Goal: Answer question/provide support: Share knowledge or assist other users

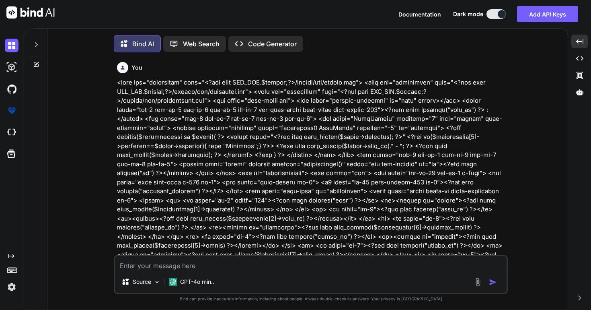
scroll to position [4453, 0]
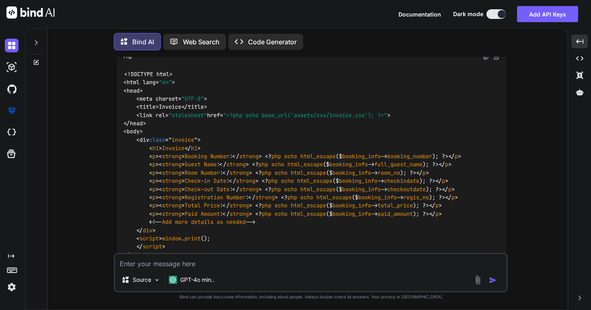
type textarea "s"
type textarea "x"
type textarea "st"
type textarea "x"
type textarea "sti"
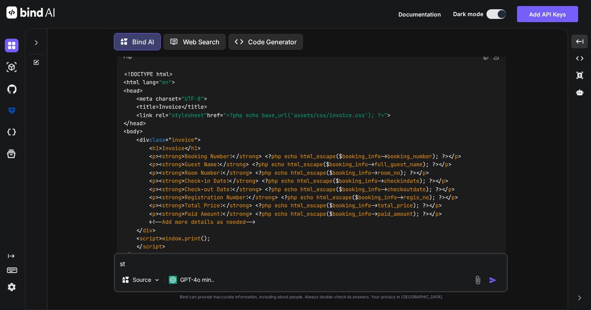
type textarea "x"
type textarea "stil"
type textarea "x"
type textarea "still"
type textarea "x"
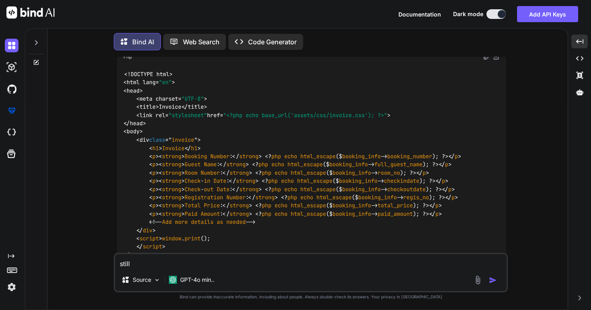
type textarea "still"
type textarea "x"
type textarea "still n"
type textarea "x"
type textarea "still no"
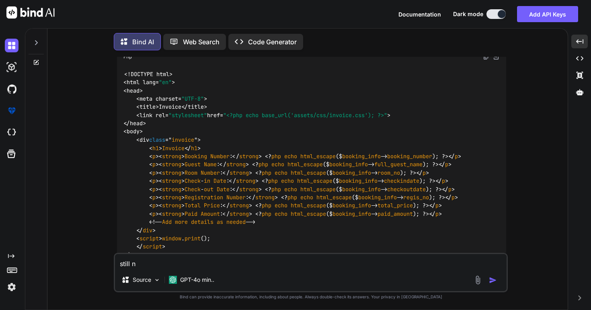
type textarea "x"
type textarea "still not"
type textarea "x"
type textarea "still not"
type textarea "x"
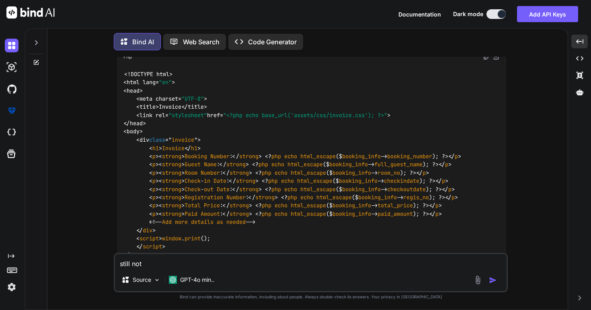
type textarea "still not w"
type textarea "x"
type textarea "still not wo"
type textarea "x"
type textarea "still not wor"
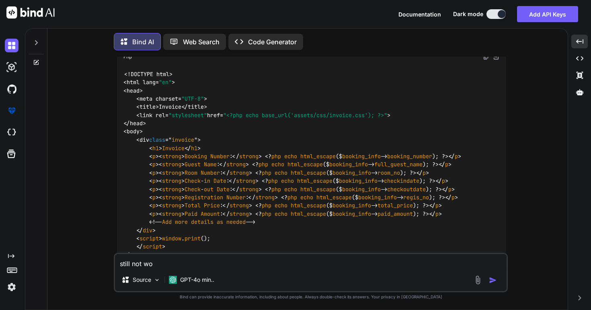
type textarea "x"
type textarea "still not work"
type textarea "x"
type textarea "still not worke"
type textarea "x"
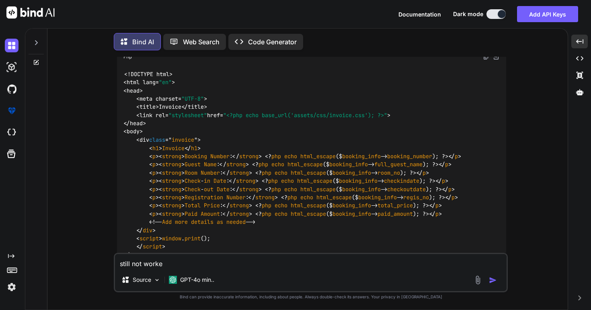
type textarea "still not worked"
type textarea "x"
type textarea "still not worked"
type textarea "x"
type textarea "still not worked ."
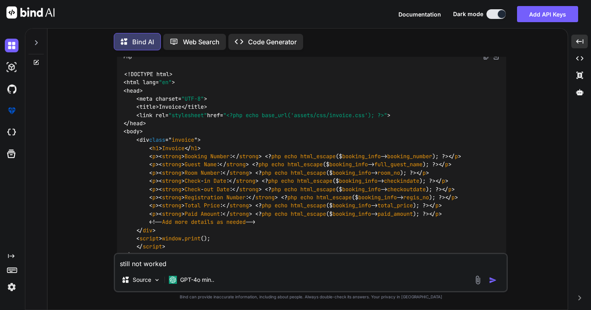
type textarea "x"
type textarea "still not worked ."
type textarea "x"
type textarea "still not worked . DIYA BANQUEST Address: [GEOGRAPHIC_DATA][PERSON_NAME][STREET…"
type textarea "x"
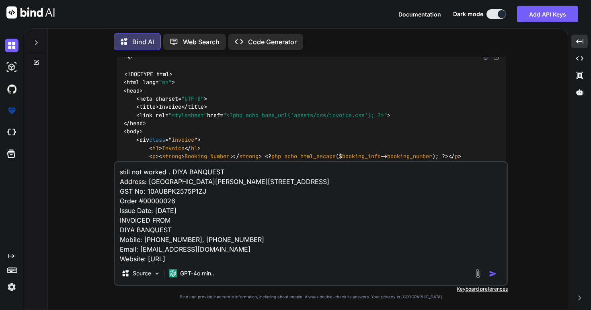
scroll to position [271, 0]
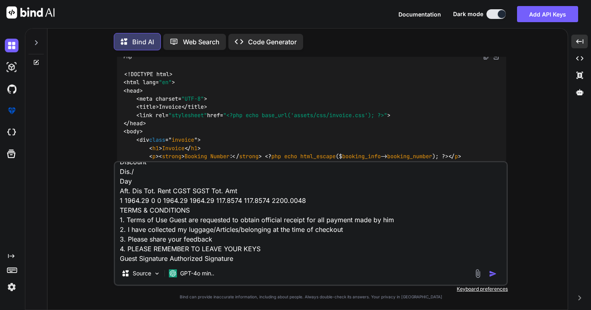
type textarea "still not worked . DIYA BANQUEST Address: [GEOGRAPHIC_DATA][PERSON_NAME][STREET…"
type textarea "x"
type textarea "still not worked . DIYA BANQUEST Address: [GEOGRAPHIC_DATA][PERSON_NAME][STREET…"
type textarea "x"
type textarea "still not worked . DIYA BANQUEST Address: [GEOGRAPHIC_DATA][PERSON_NAME][STREET…"
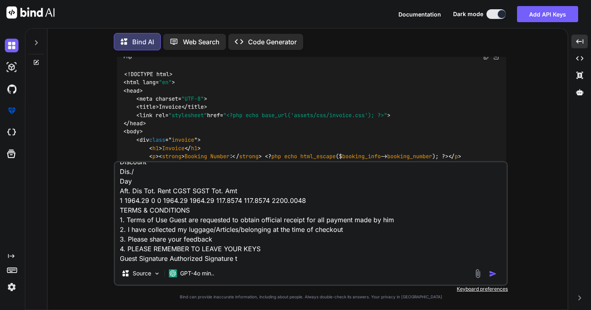
type textarea "x"
type textarea "still not worked . DIYA BANQUEST Address: [GEOGRAPHIC_DATA][PERSON_NAME][STREET…"
type textarea "x"
type textarea "still not worked . DIYA BANQUEST Address: [GEOGRAPHIC_DATA][PERSON_NAME][STREET…"
type textarea "x"
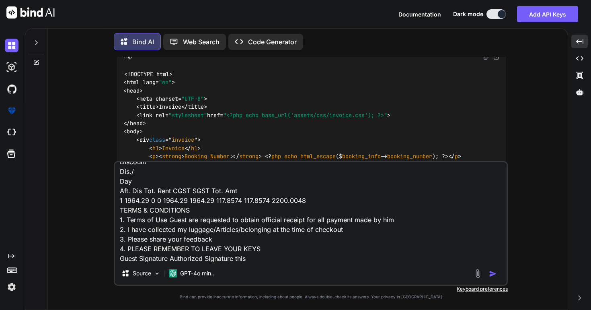
type textarea "still not worked . DIYA BANQUEST Address: [GEOGRAPHIC_DATA][PERSON_NAME][STREET…"
type textarea "x"
type textarea "still not worked . DIYA BANQUEST Address: [GEOGRAPHIC_DATA][PERSON_NAME][STREET…"
type textarea "x"
type textarea "still not worked . DIYA BANQUEST Address: [GEOGRAPHIC_DATA][PERSON_NAME][STREET…"
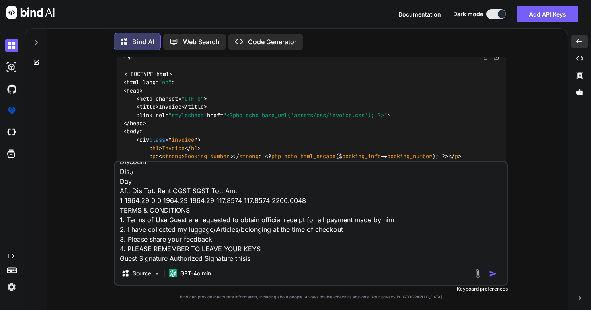
type textarea "x"
type textarea "still not worked . DIYA BANQUEST Address: [GEOGRAPHIC_DATA][PERSON_NAME][STREET…"
type textarea "x"
type textarea "still not worked . DIYA BANQUEST Address: [GEOGRAPHIC_DATA][PERSON_NAME][STREET…"
type textarea "x"
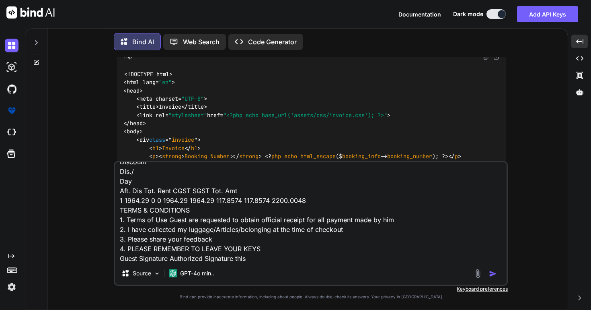
type textarea "still not worked . DIYA BANQUEST Address: [GEOGRAPHIC_DATA][PERSON_NAME][STREET…"
type textarea "x"
type textarea "still not worked . DIYA BANQUEST Address: [GEOGRAPHIC_DATA][PERSON_NAME][STREET…"
type textarea "x"
type textarea "still not worked . DIYA BANQUEST Address: [GEOGRAPHIC_DATA][PERSON_NAME][STREET…"
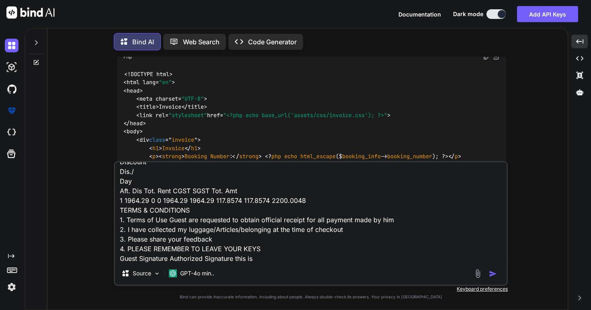
type textarea "x"
type textarea "still not worked . DIYA BANQUEST Address: [GEOGRAPHIC_DATA][PERSON_NAME][STREET…"
type textarea "x"
type textarea "still not worked . DIYA BANQUEST Address: [GEOGRAPHIC_DATA][PERSON_NAME][STREET…"
type textarea "x"
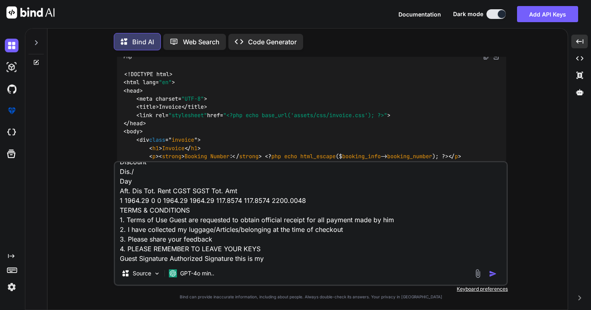
type textarea "still not worked . DIYA BANQUEST Address: [GEOGRAPHIC_DATA][PERSON_NAME][STREET…"
type textarea "x"
type textarea "still not worked . DIYA BANQUEST Address: [GEOGRAPHIC_DATA][PERSON_NAME][STREET…"
type textarea "x"
type textarea "still not worked . DIYA BANQUEST Address: [GEOGRAPHIC_DATA][PERSON_NAME][STREET…"
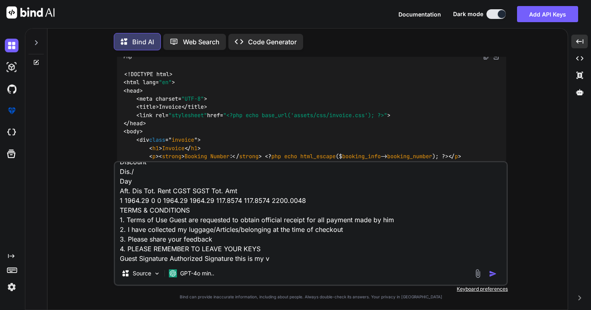
type textarea "x"
type textarea "still not worked . DIYA BANQUEST Address: [GEOGRAPHIC_DATA][PERSON_NAME][STREET…"
type textarea "x"
type textarea "still not worked . DIYA BANQUEST Address: [GEOGRAPHIC_DATA][PERSON_NAME][STREET…"
type textarea "x"
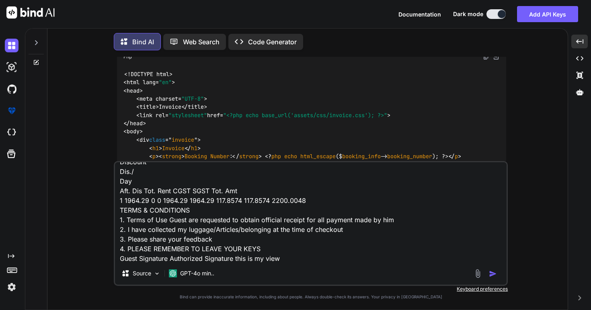
type textarea "still not worked . DIYA BANQUEST Address: [GEOGRAPHIC_DATA][PERSON_NAME][STREET…"
type textarea "x"
type textarea "still not worked . DIYA BANQUEST Address: [GEOGRAPHIC_DATA][PERSON_NAME][STREET…"
type textarea "x"
type textarea "still not worked . DIYA BANQUEST Address: [GEOGRAPHIC_DATA][PERSON_NAME][STREET…"
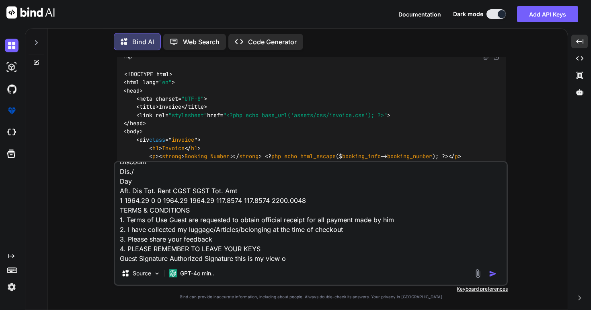
type textarea "x"
type textarea "still not worked . DIYA BANQUEST Address: [GEOGRAPHIC_DATA][PERSON_NAME][STREET…"
type textarea "x"
type textarea "still not worked . DIYA BANQUEST Address: [GEOGRAPHIC_DATA][PERSON_NAME][STREET…"
type textarea "x"
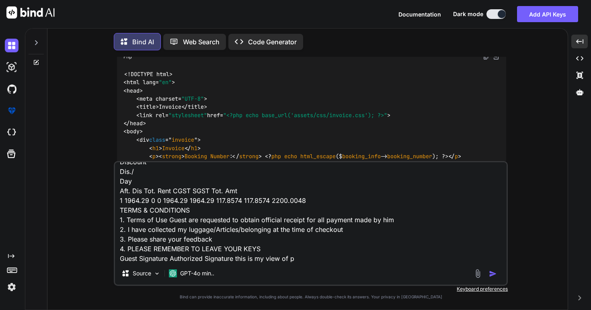
type textarea "still not worked . DIYA BANQUEST Address: [GEOGRAPHIC_DATA][PERSON_NAME][STREET…"
type textarea "x"
type textarea "still not worked . DIYA BANQUEST Address: [GEOGRAPHIC_DATA][PERSON_NAME][STREET…"
type textarea "x"
type textarea "still not worked . DIYA BANQUEST Address: [GEOGRAPHIC_DATA][PERSON_NAME][STREET…"
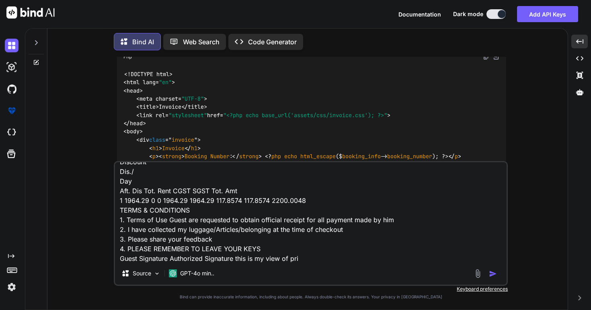
type textarea "x"
type textarea "still not worked . DIYA BANQUEST Address: [GEOGRAPHIC_DATA][PERSON_NAME][STREET…"
type textarea "x"
type textarea "still not worked . DIYA BANQUEST Address: [GEOGRAPHIC_DATA][PERSON_NAME][STREET…"
type textarea "x"
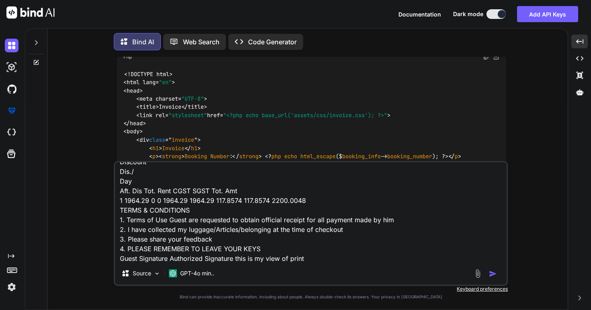
type textarea "still not worked . DIYA BANQUEST Address: [GEOGRAPHIC_DATA][PERSON_NAME][STREET…"
type textarea "x"
type textarea "still not worked . DIYA BANQUEST Address: [GEOGRAPHIC_DATA][PERSON_NAME][STREET…"
type textarea "x"
type textarea "still not worked . DIYA BANQUEST Address: [GEOGRAPHIC_DATA][PERSON_NAME][STREET…"
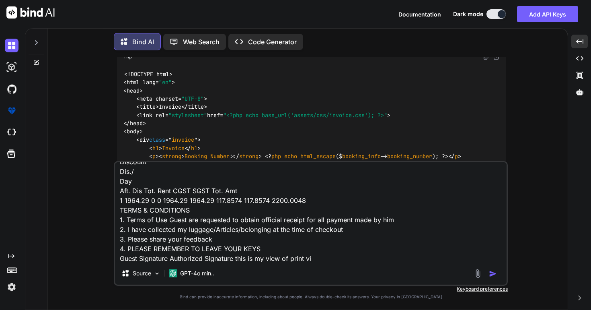
type textarea "x"
type textarea "still not worked . DIYA BANQUEST Address: [GEOGRAPHIC_DATA][PERSON_NAME][STREET…"
type textarea "x"
type textarea "still not worked . DIYA BANQUEST Address: [GEOGRAPHIC_DATA][PERSON_NAME][STREET…"
type textarea "x"
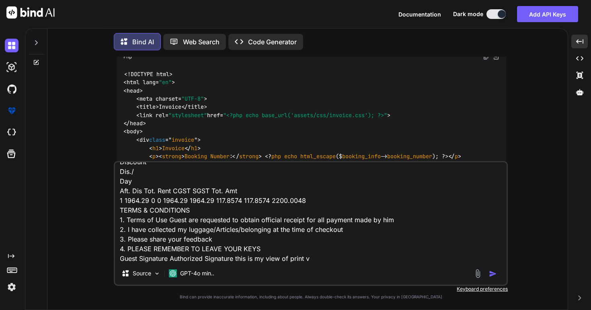
type textarea "still not worked . DIYA BANQUEST Address: [GEOGRAPHIC_DATA][PERSON_NAME][STREET…"
type textarea "x"
type textarea "still not worked . DIYA BANQUEST Address: [GEOGRAPHIC_DATA][PERSON_NAME][STREET…"
type textarea "x"
type textarea "still not worked . DIYA BANQUEST Address: [GEOGRAPHIC_DATA][PERSON_NAME][STREET…"
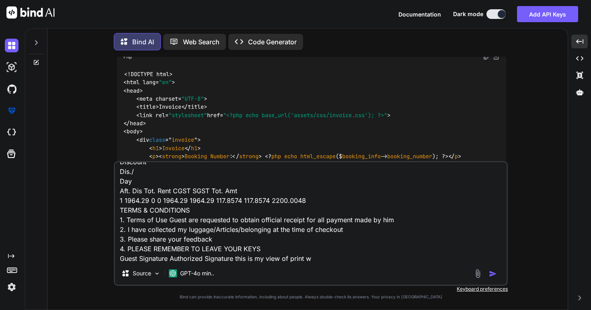
type textarea "x"
type textarea "still not worked . DIYA BANQUEST Address: [GEOGRAPHIC_DATA][PERSON_NAME][STREET…"
type textarea "x"
type textarea "still not worked . DIYA BANQUEST Address: [GEOGRAPHIC_DATA][PERSON_NAME][STREET…"
type textarea "x"
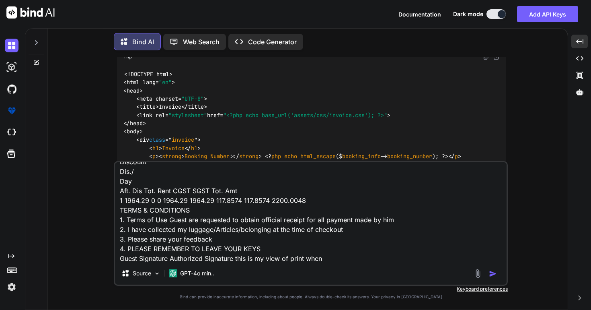
type textarea "still not worked . DIYA BANQUEST Address: [GEOGRAPHIC_DATA][PERSON_NAME][STREET…"
type textarea "x"
type textarea "still not worked . DIYA BANQUEST Address: [GEOGRAPHIC_DATA][PERSON_NAME][STREET…"
type textarea "x"
type textarea "still not worked . DIYA BANQUEST Address: [GEOGRAPHIC_DATA][PERSON_NAME][STREET…"
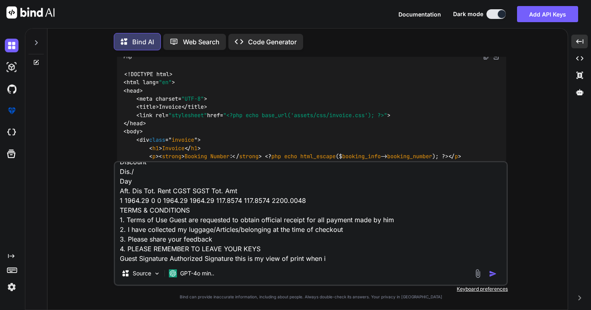
type textarea "x"
type textarea "still not worked . DIYA BANQUEST Address: [GEOGRAPHIC_DATA][PERSON_NAME][STREET…"
type textarea "x"
type textarea "still not worked . DIYA BANQUEST Address: [GEOGRAPHIC_DATA][PERSON_NAME][STREET…"
type textarea "x"
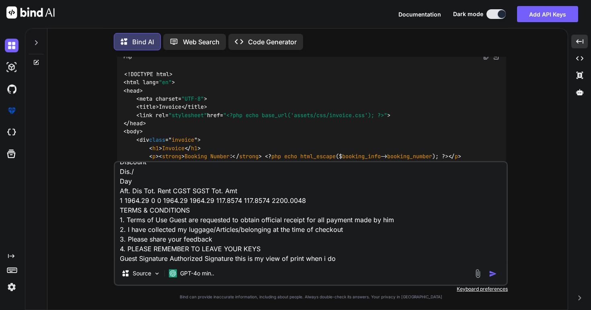
type textarea "still not worked . DIYA BANQUEST Address: [GEOGRAPHIC_DATA][PERSON_NAME][STREET…"
type textarea "x"
type textarea "still not worked . DIYA BANQUEST Address: [GEOGRAPHIC_DATA][PERSON_NAME][STREET…"
type textarea "x"
type textarea "still not worked . DIYA BANQUEST Address: [GEOGRAPHIC_DATA][PERSON_NAME][STREET…"
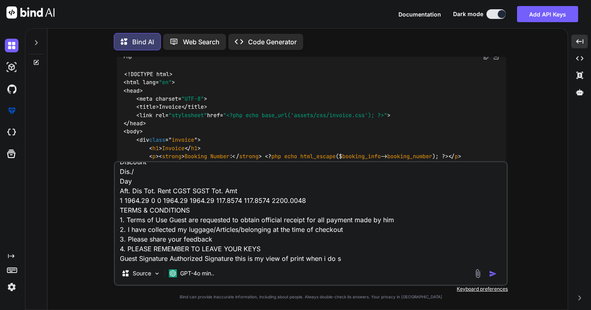
type textarea "x"
type textarea "still not worked . DIYA BANQUEST Address: [GEOGRAPHIC_DATA][PERSON_NAME][STREET…"
type textarea "x"
type textarea "still not worked . DIYA BANQUEST Address: [GEOGRAPHIC_DATA][PERSON_NAME][STREET…"
type textarea "x"
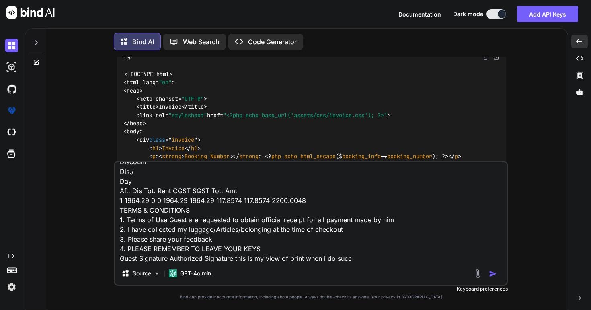
type textarea "still not worked . DIYA BANQUEST Address: [GEOGRAPHIC_DATA][PERSON_NAME][STREET…"
type textarea "x"
type textarea "still not worked . DIYA BANQUEST Address: [GEOGRAPHIC_DATA][PERSON_NAME][STREET…"
type textarea "x"
type textarea "still not worked . DIYA BANQUEST Address: [GEOGRAPHIC_DATA][PERSON_NAME][STREET…"
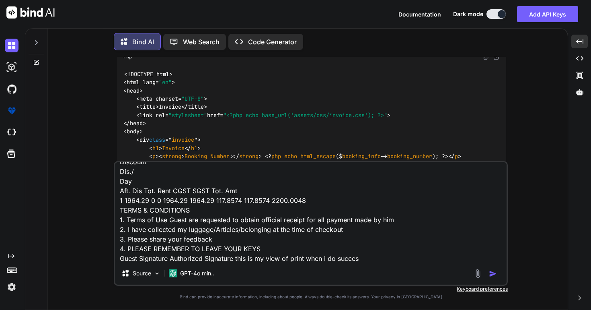
type textarea "x"
type textarea "still not worked . DIYA BANQUEST Address: [GEOGRAPHIC_DATA][PERSON_NAME][STREET…"
type textarea "x"
type textarea "still not worked . DIYA BANQUEST Address: [GEOGRAPHIC_DATA][PERSON_NAME][STREET…"
type textarea "x"
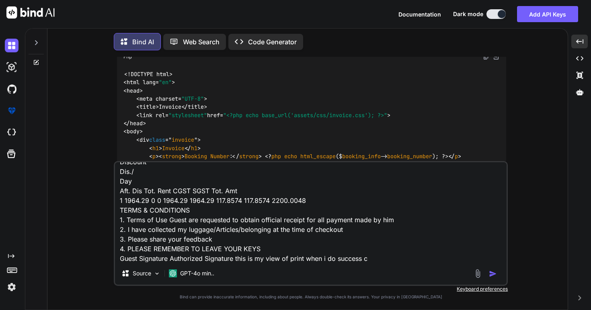
type textarea "still not worked . DIYA BANQUEST Address: [GEOGRAPHIC_DATA][PERSON_NAME][STREET…"
type textarea "x"
type textarea "still not worked . DIYA BANQUEST Address: [GEOGRAPHIC_DATA][PERSON_NAME][STREET…"
type textarea "x"
type textarea "still not worked . DIYA BANQUEST Address: [GEOGRAPHIC_DATA][PERSON_NAME][STREET…"
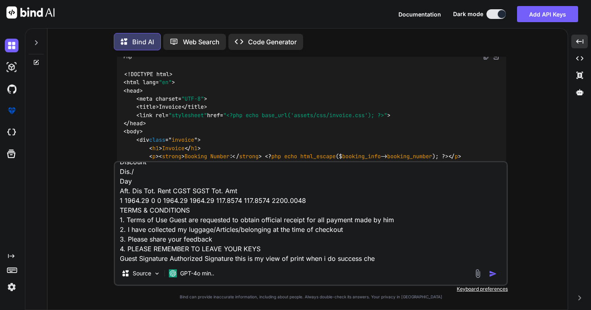
type textarea "x"
type textarea "still not worked . DIYA BANQUEST Address: [GEOGRAPHIC_DATA][PERSON_NAME][STREET…"
type textarea "x"
type textarea "still not worked . DIYA BANQUEST Address: [GEOGRAPHIC_DATA][PERSON_NAME][STREET…"
type textarea "x"
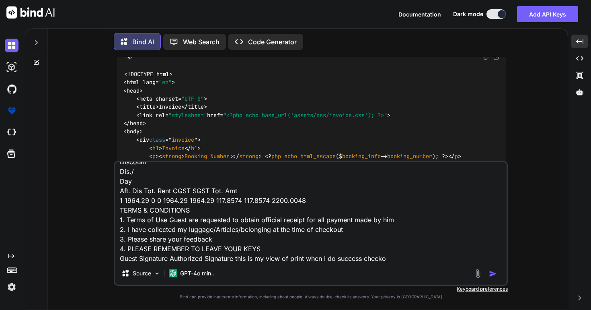
type textarea "still not worked . DIYA BANQUEST Address: [GEOGRAPHIC_DATA][PERSON_NAME][STREET…"
type textarea "x"
type textarea "still not worked . DIYA BANQUEST Address: [GEOGRAPHIC_DATA][PERSON_NAME][STREET…"
type textarea "x"
type textarea "still not worked . DIYA BANQUEST Address: [GEOGRAPHIC_DATA][PERSON_NAME][STREET…"
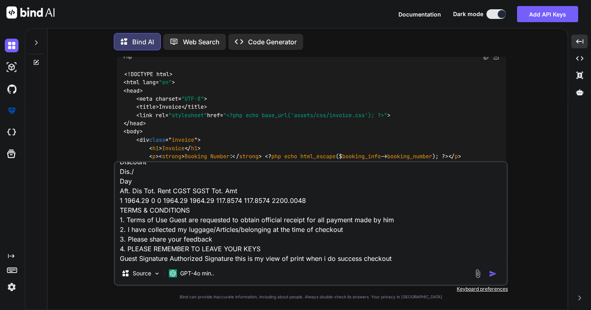
type textarea "x"
type textarea "still not worked . DIYA BANQUEST Address: [GEOGRAPHIC_DATA][PERSON_NAME][STREET…"
type textarea "x"
type textarea "still not worked . DIYA BANQUEST Address: [GEOGRAPHIC_DATA][PERSON_NAME][STREET…"
type textarea "x"
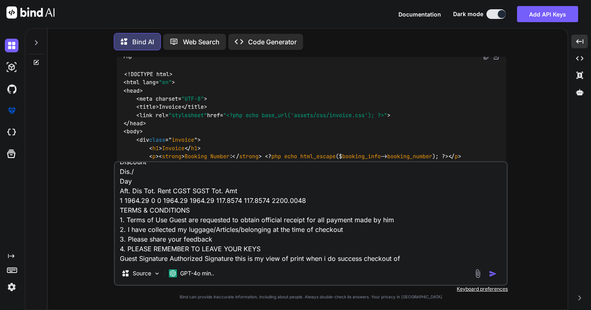
type textarea "still not worked . DIYA BANQUEST Address: [GEOGRAPHIC_DATA][PERSON_NAME][STREET…"
type textarea "x"
type textarea "still not worked . DIYA BANQUEST Address: [GEOGRAPHIC_DATA][PERSON_NAME][STREET…"
type textarea "x"
type textarea "still not worked . DIYA BANQUEST Address: [GEOGRAPHIC_DATA][PERSON_NAME][STREET…"
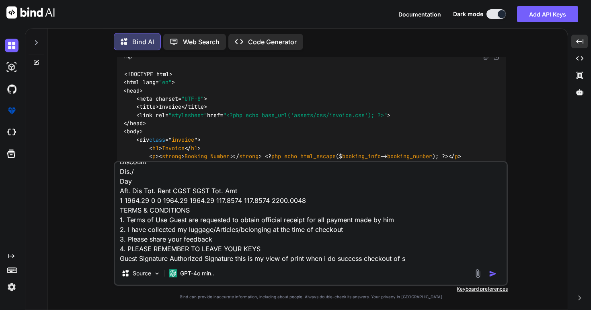
type textarea "x"
type textarea "still not worked . DIYA BANQUEST Address: [GEOGRAPHIC_DATA][PERSON_NAME][STREET…"
type textarea "x"
type textarea "still not worked . DIYA BANQUEST Address: [GEOGRAPHIC_DATA][PERSON_NAME][STREET…"
type textarea "x"
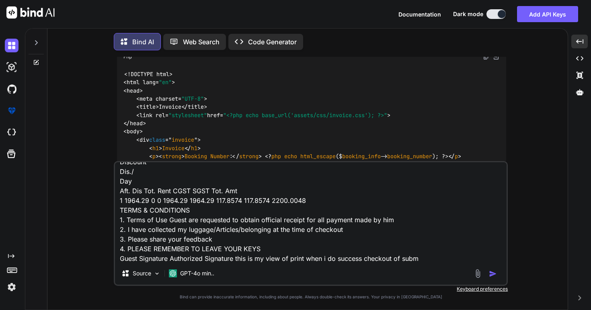
type textarea "still not worked . DIYA BANQUEST Address: [GEOGRAPHIC_DATA][PERSON_NAME][STREET…"
type textarea "x"
type textarea "still not worked . DIYA BANQUEST Address: [GEOGRAPHIC_DATA][PERSON_NAME][STREET…"
type textarea "x"
type textarea "still not worked . DIYA BANQUEST Address: [GEOGRAPHIC_DATA][PERSON_NAME][STREET…"
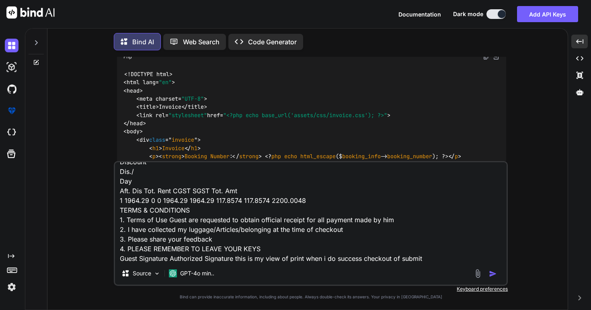
type textarea "x"
type textarea "still not worked . DIYA BANQUEST Address: [GEOGRAPHIC_DATA][PERSON_NAME][STREET…"
type textarea "x"
type textarea "still not worked . DIYA BANQUEST Address: [GEOGRAPHIC_DATA][PERSON_NAME][STREET…"
type textarea "x"
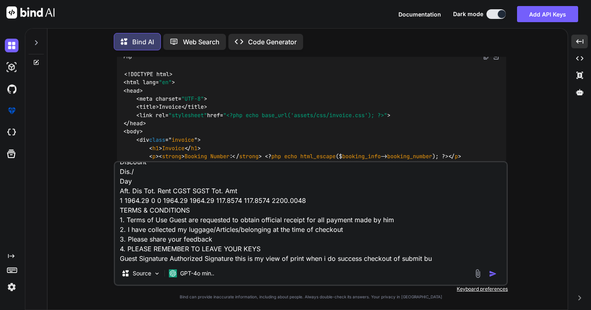
type textarea "still not worked . DIYA BANQUEST Address: [GEOGRAPHIC_DATA][PERSON_NAME][STREET…"
type textarea "x"
type textarea "still not worked . DIYA BANQUEST Address: [GEOGRAPHIC_DATA][PERSON_NAME][STREET…"
type textarea "x"
type textarea "still not worked . DIYA BANQUEST Address: [GEOGRAPHIC_DATA][PERSON_NAME][STREET…"
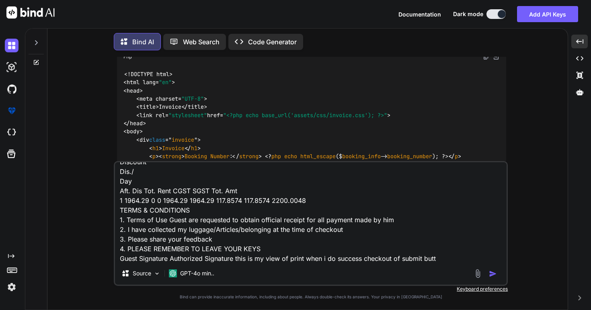
type textarea "x"
type textarea "still not worked . DIYA BANQUEST Address: [GEOGRAPHIC_DATA][PERSON_NAME][STREET…"
type textarea "x"
type textarea "still not worked . DIYA BANQUEST Address: [GEOGRAPHIC_DATA][PERSON_NAME][STREET…"
type textarea "x"
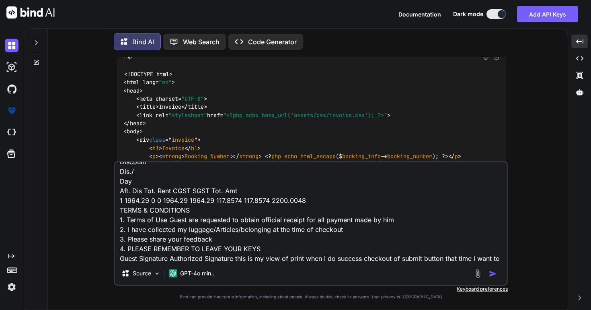
scroll to position [280, 0]
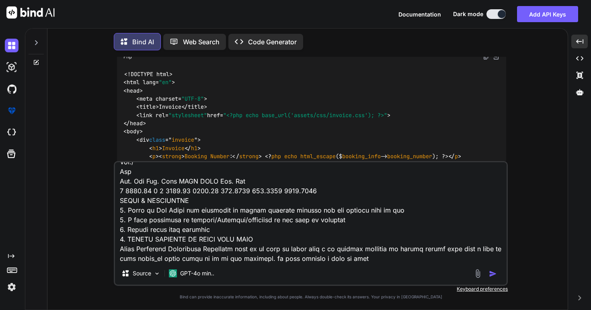
paste textarea "<address class="invp-12"> <?php $cus_info = $this->db->select("regis_no,org_nam…"
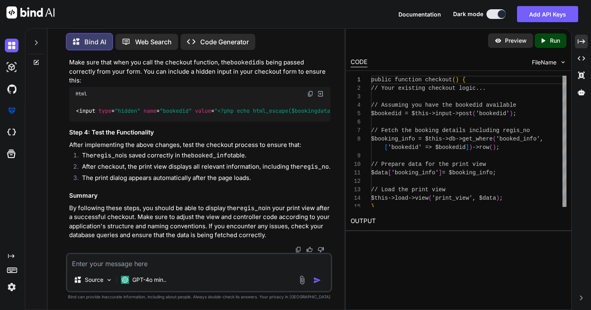
scroll to position [7404, 0]
click at [580, 41] on icon "Created with Pixso." at bounding box center [581, 41] width 7 height 7
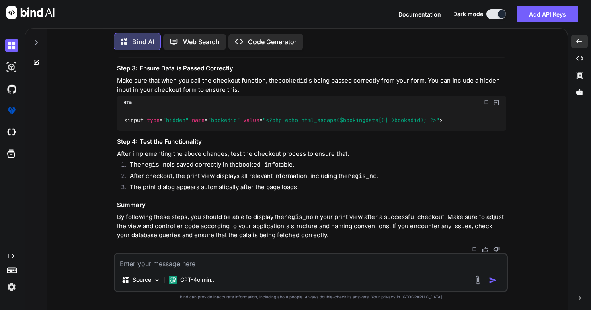
scroll to position [5297, 0]
copy span "booking_info"
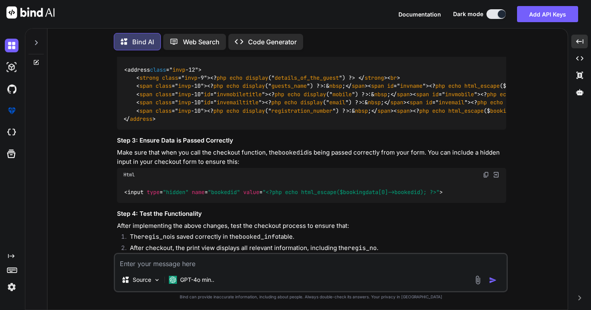
scroll to position [5189, 0]
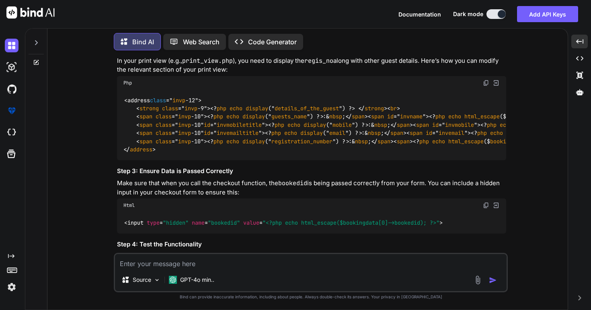
click at [280, 267] on textarea at bounding box center [311, 261] width 392 height 14
paste textarea ""use strict"; $('.print-btn').on('click', function() { // select print button w…"
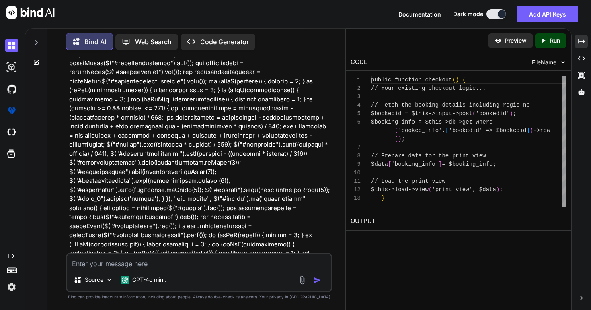
scroll to position [10778, 0]
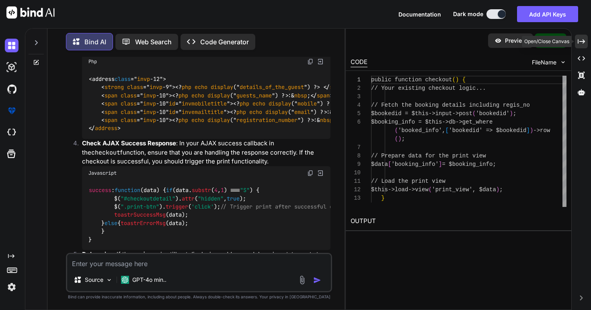
click at [583, 40] on icon "Created with Pixso." at bounding box center [581, 41] width 7 height 7
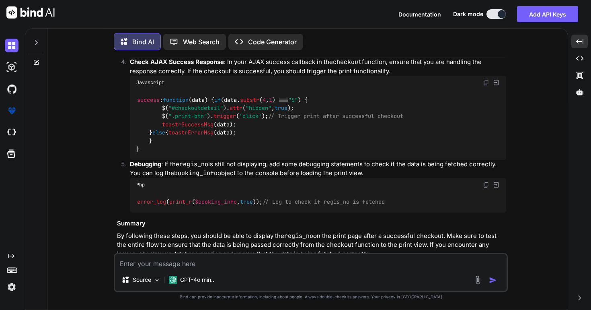
click at [202, 262] on textarea at bounding box center [311, 261] width 392 height 14
paste textarea "localhost/bzopms_v25/booked_info/ [URL] Showing rows 0 - 24 (25 total, Query to…"
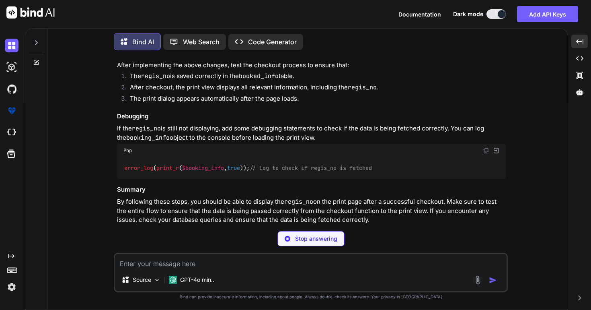
scroll to position [11970, 0]
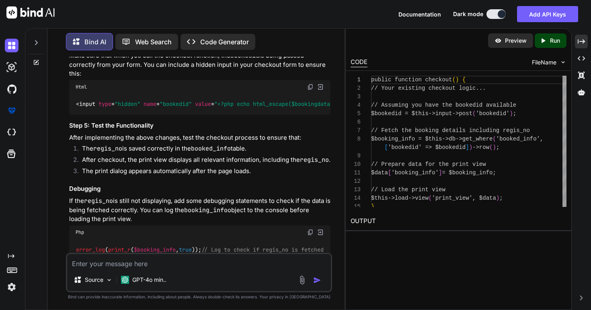
drag, startPoint x: 88, startPoint y: 114, endPoint x: 231, endPoint y: 174, distance: 154.6
copy code "// Assuming you have the bookedid available $bookedid = $this ->input-> post ( …"
drag, startPoint x: 151, startPoint y: 199, endPoint x: 185, endPoint y: 199, distance: 33.8
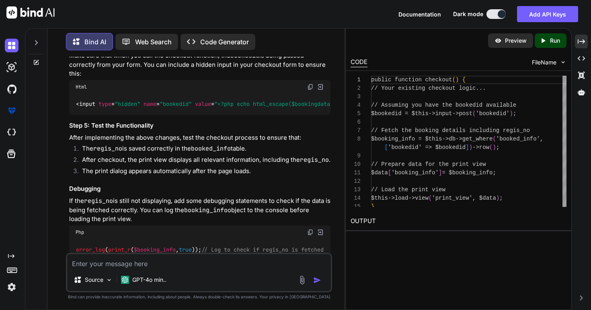
copy span "print_view"
click at [209, 270] on div "Source GPT-4o min.." at bounding box center [199, 271] width 266 height 39
click at [203, 264] on textarea at bounding box center [199, 261] width 264 height 14
paste textarea "<link rel="stylesheet" href="<?php echo MOD_URL.$module;?>/assets/css/custom.cs…"
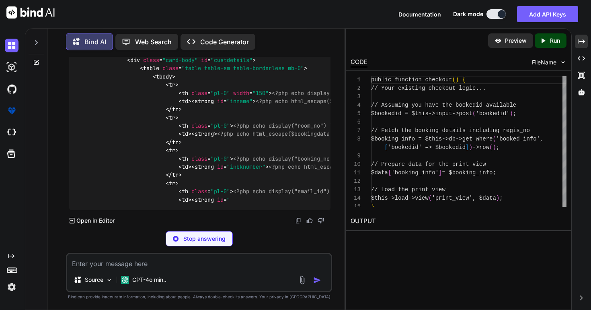
scroll to position [17788, 0]
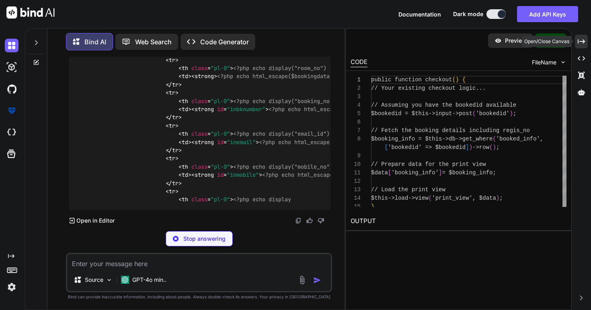
click at [578, 41] on icon "Created with Pixso." at bounding box center [581, 41] width 7 height 7
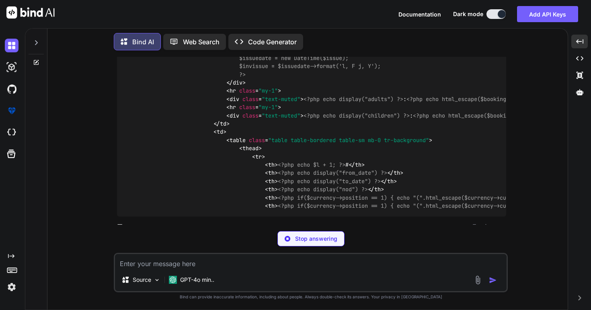
scroll to position [13771, 0]
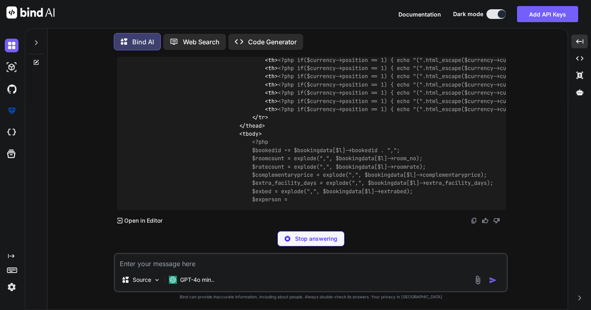
scroll to position [14286, 0]
